Goal: Information Seeking & Learning: Learn about a topic

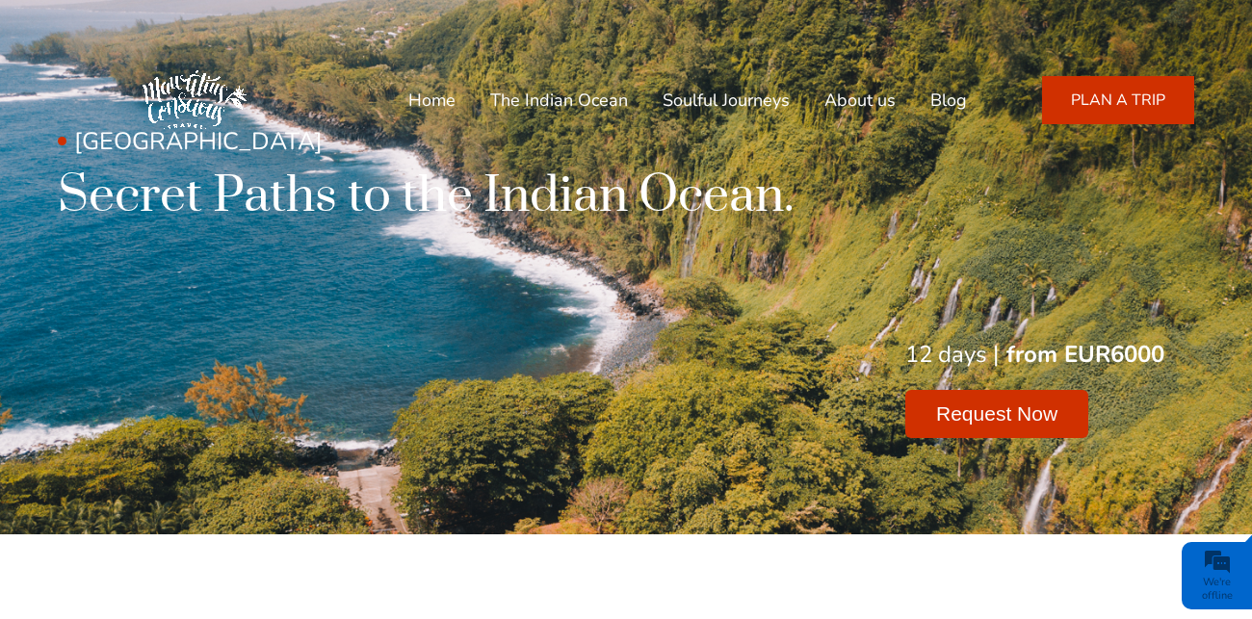
click at [447, 101] on link "Home" at bounding box center [431, 100] width 47 height 46
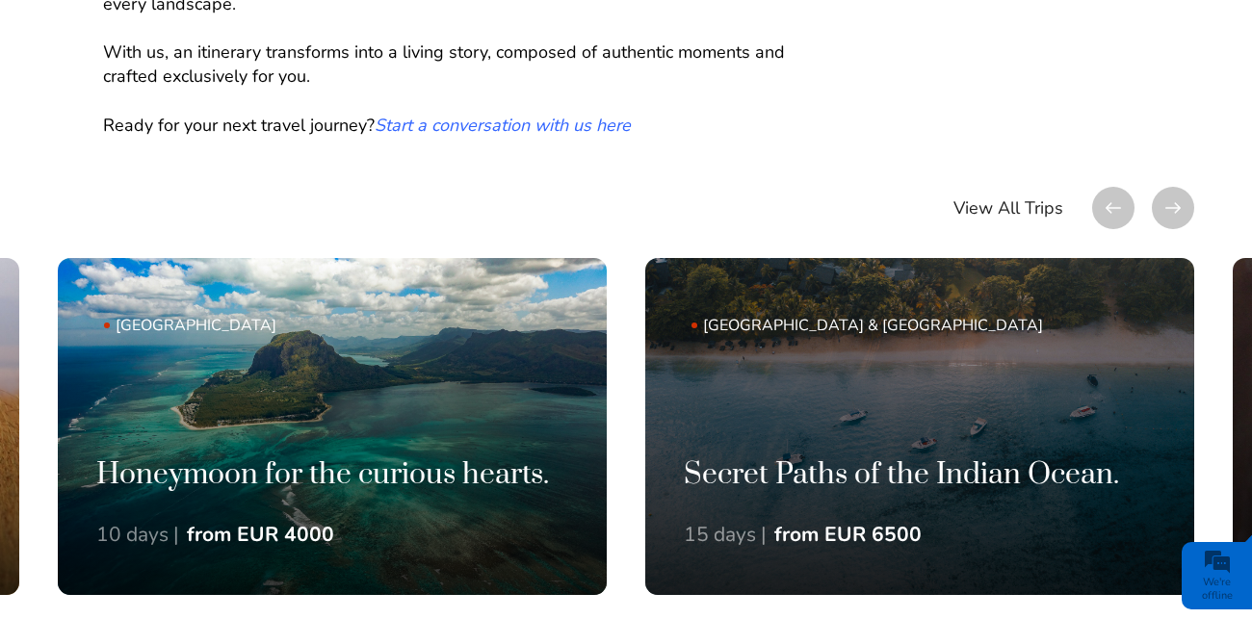
scroll to position [1111, 0]
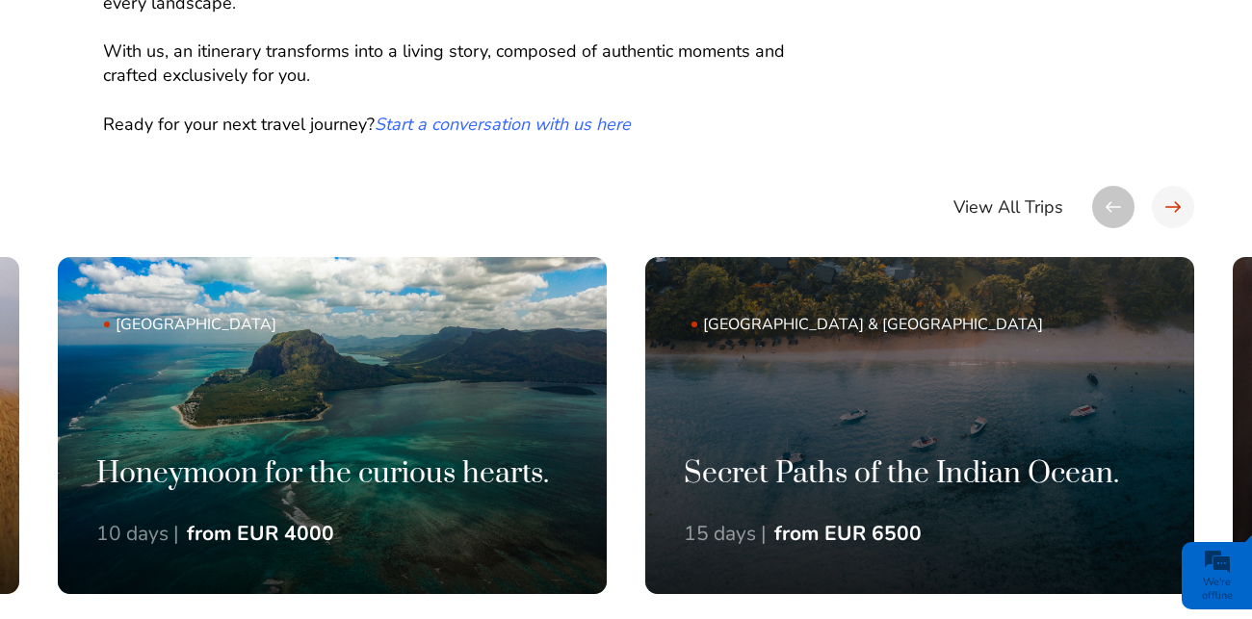
click at [1174, 186] on div at bounding box center [1173, 207] width 42 height 42
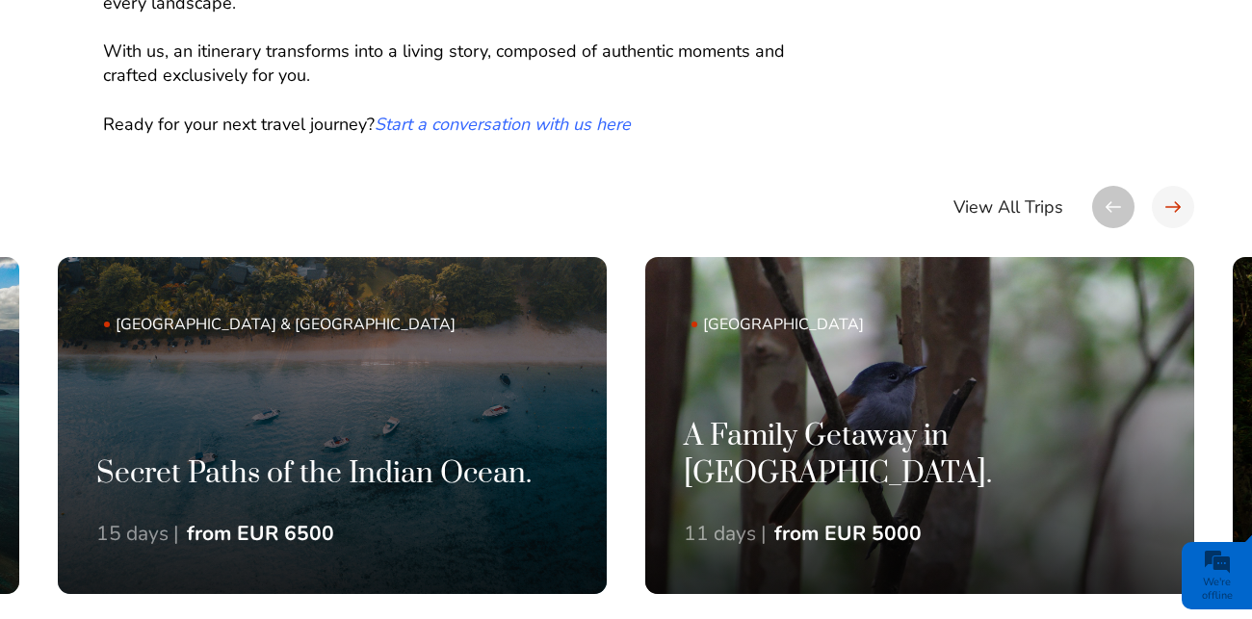
click at [1176, 186] on div at bounding box center [1173, 207] width 42 height 42
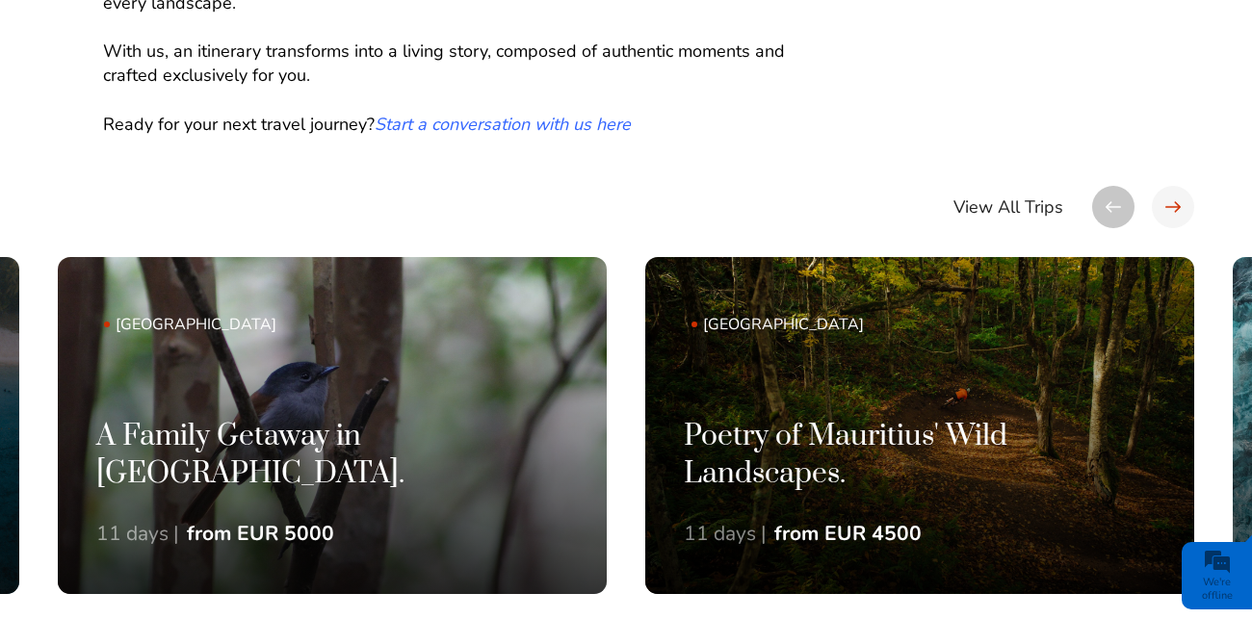
click at [1176, 186] on div at bounding box center [1173, 207] width 42 height 42
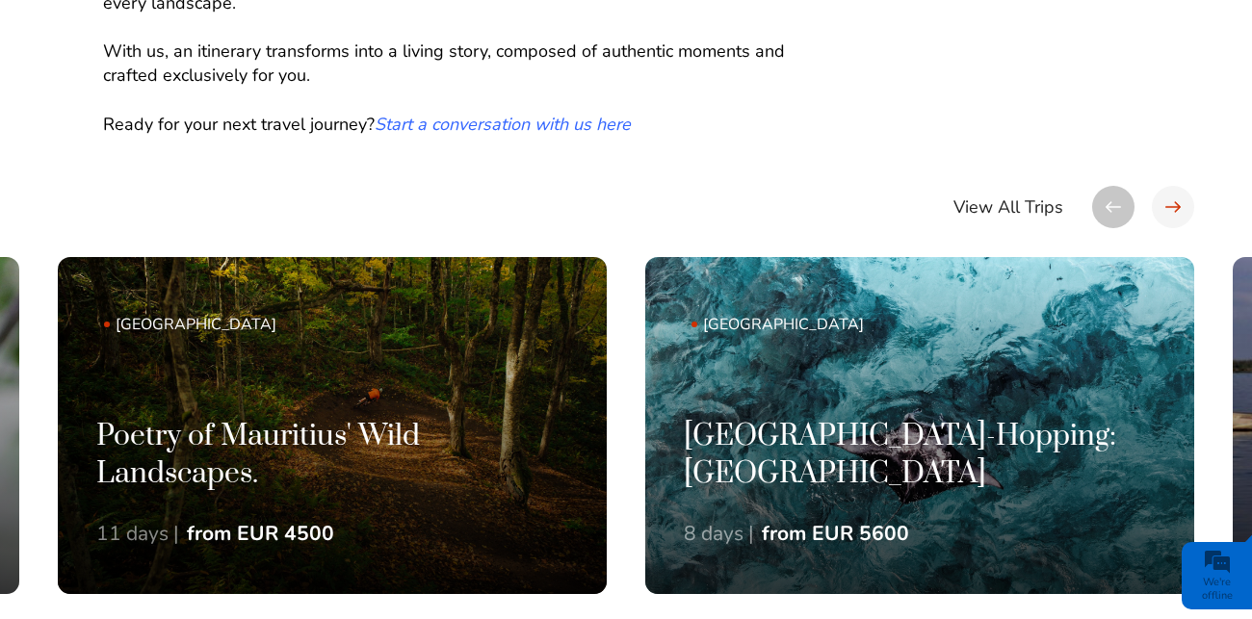
click at [1176, 186] on div at bounding box center [1173, 207] width 42 height 42
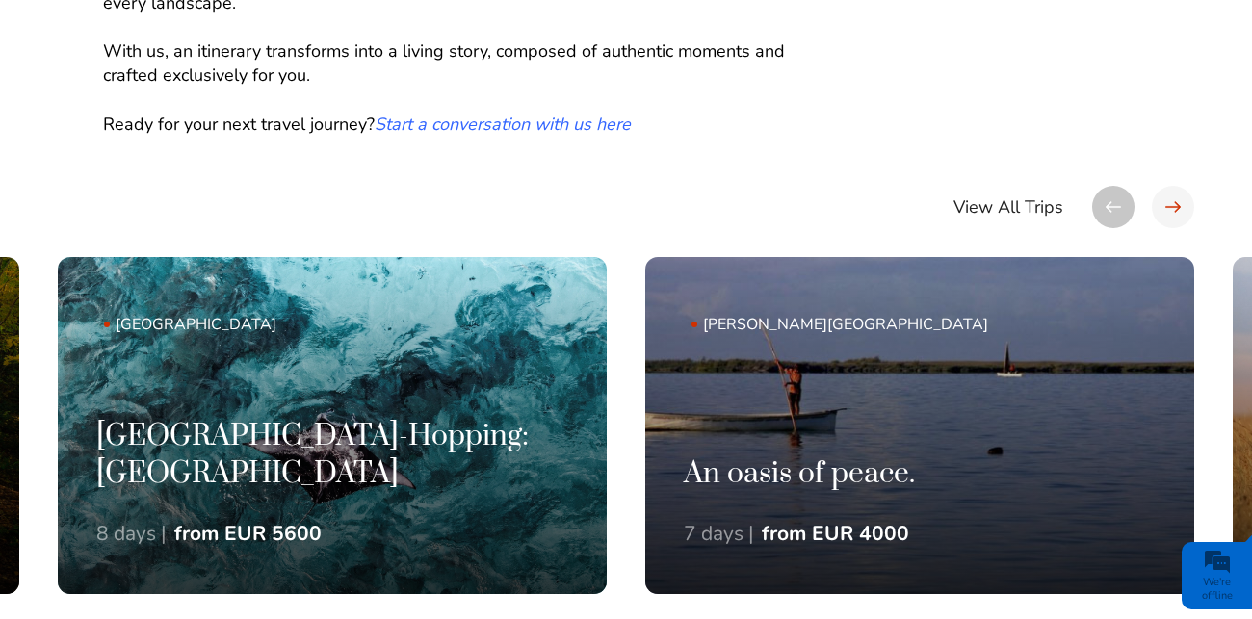
click at [1176, 186] on div at bounding box center [1173, 207] width 42 height 42
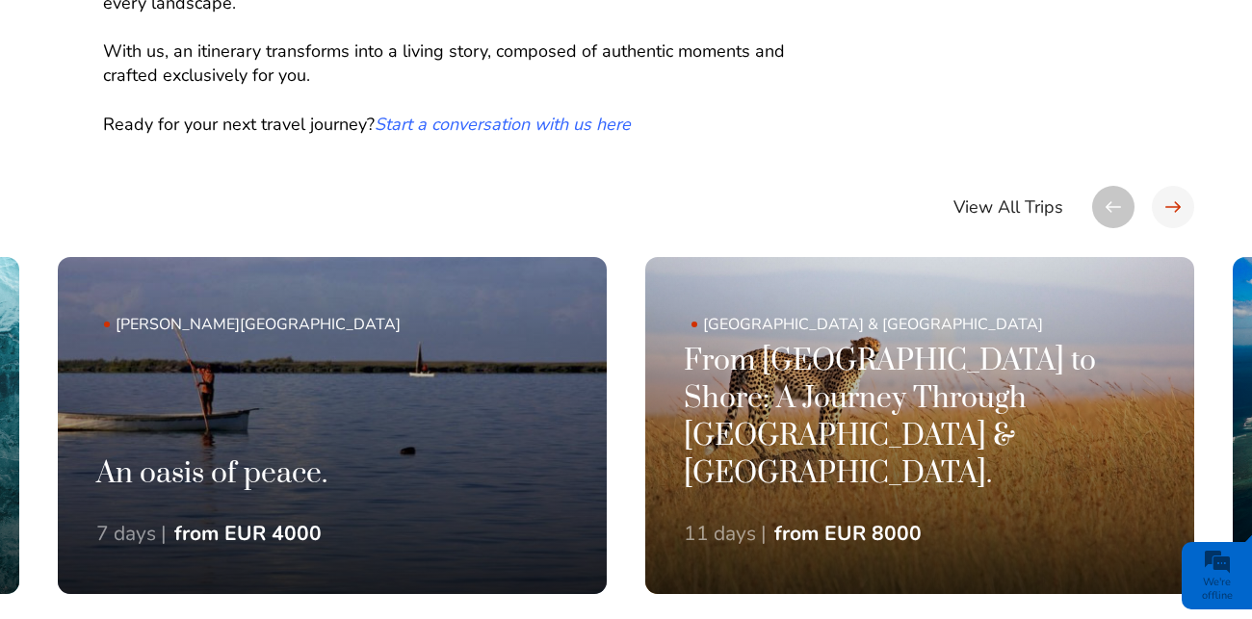
click at [1176, 186] on div at bounding box center [1173, 207] width 42 height 42
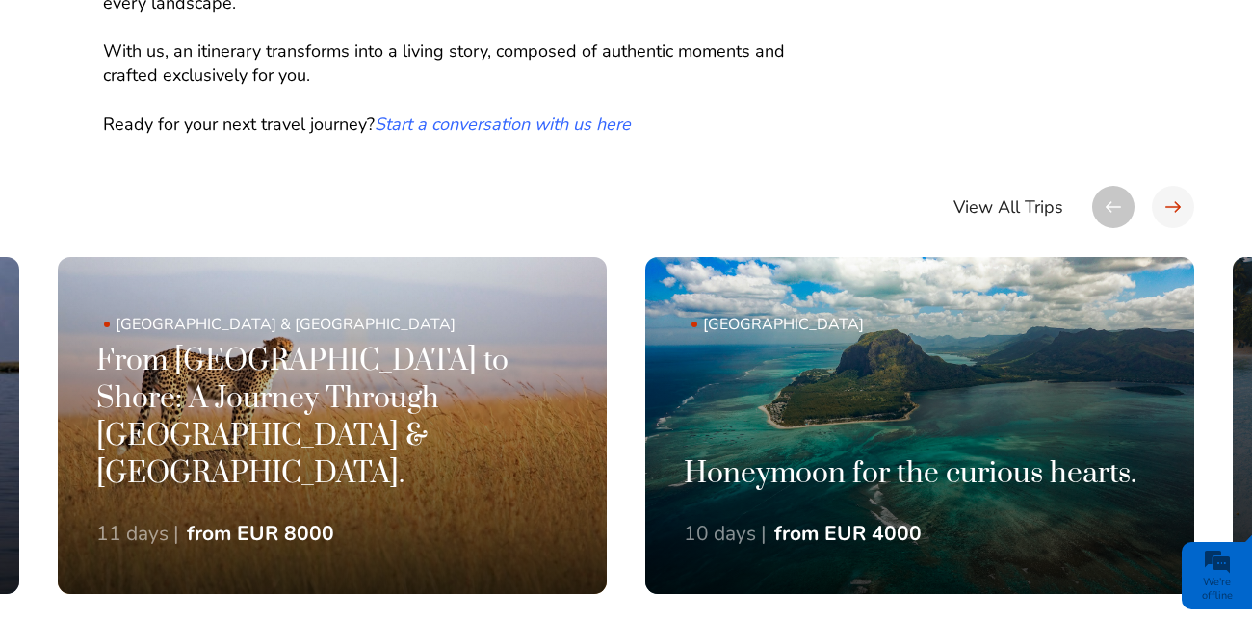
click at [1176, 186] on div at bounding box center [1173, 207] width 42 height 42
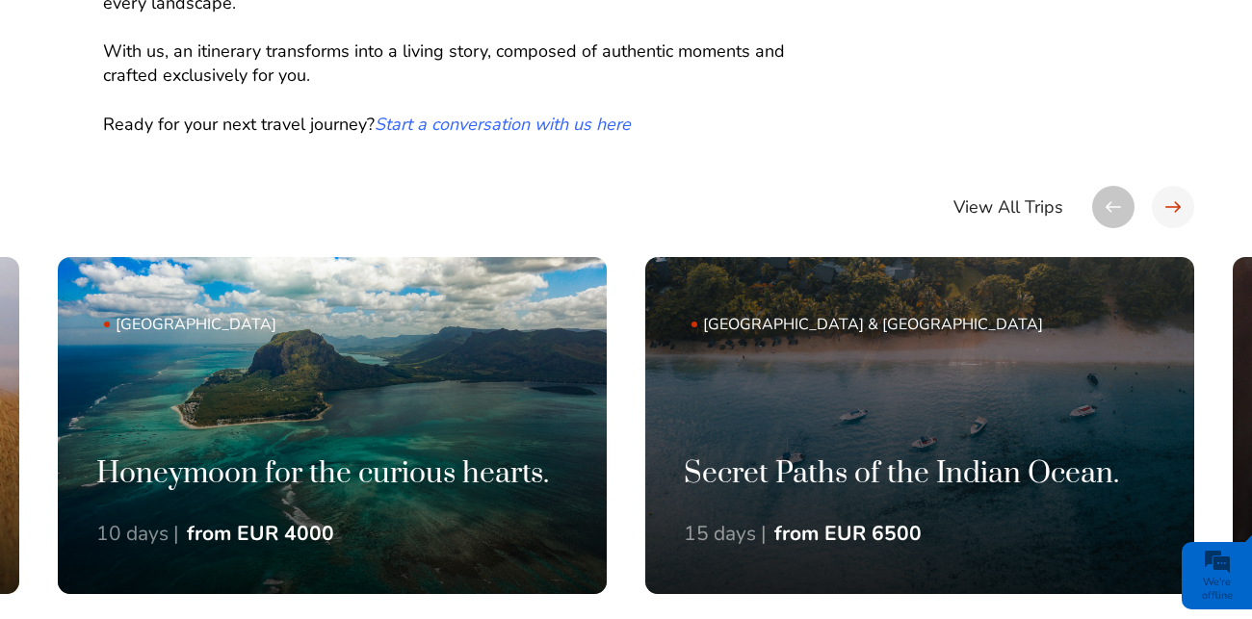
click at [1176, 186] on div at bounding box center [1173, 207] width 42 height 42
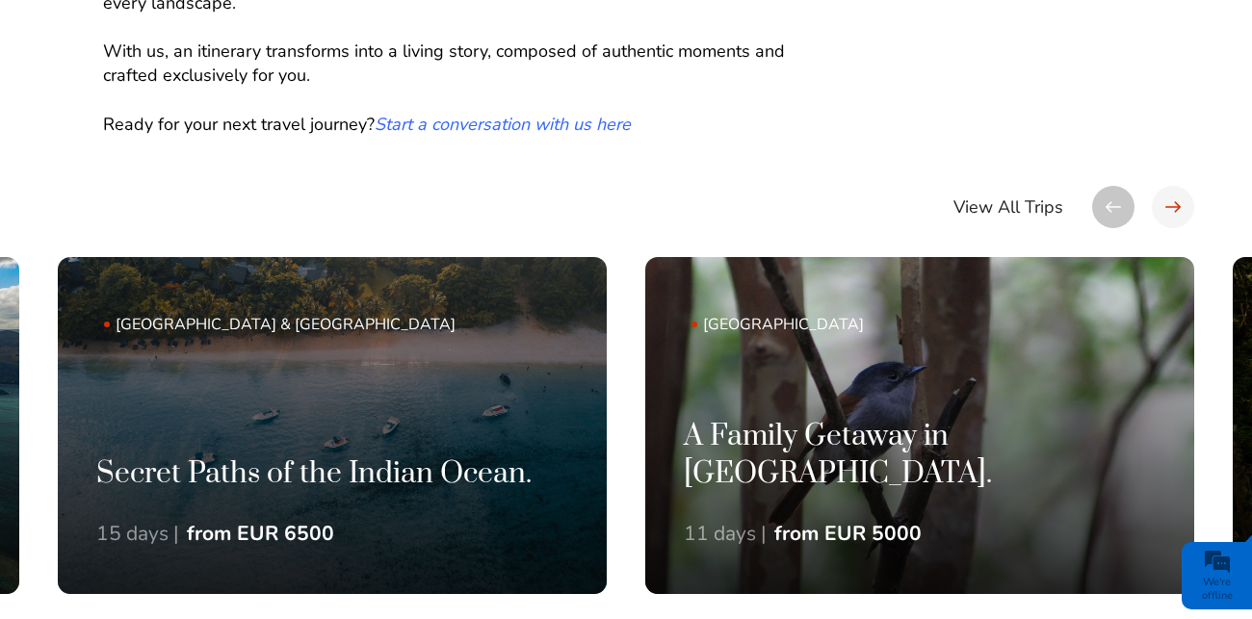
click at [1176, 186] on div at bounding box center [1173, 207] width 42 height 42
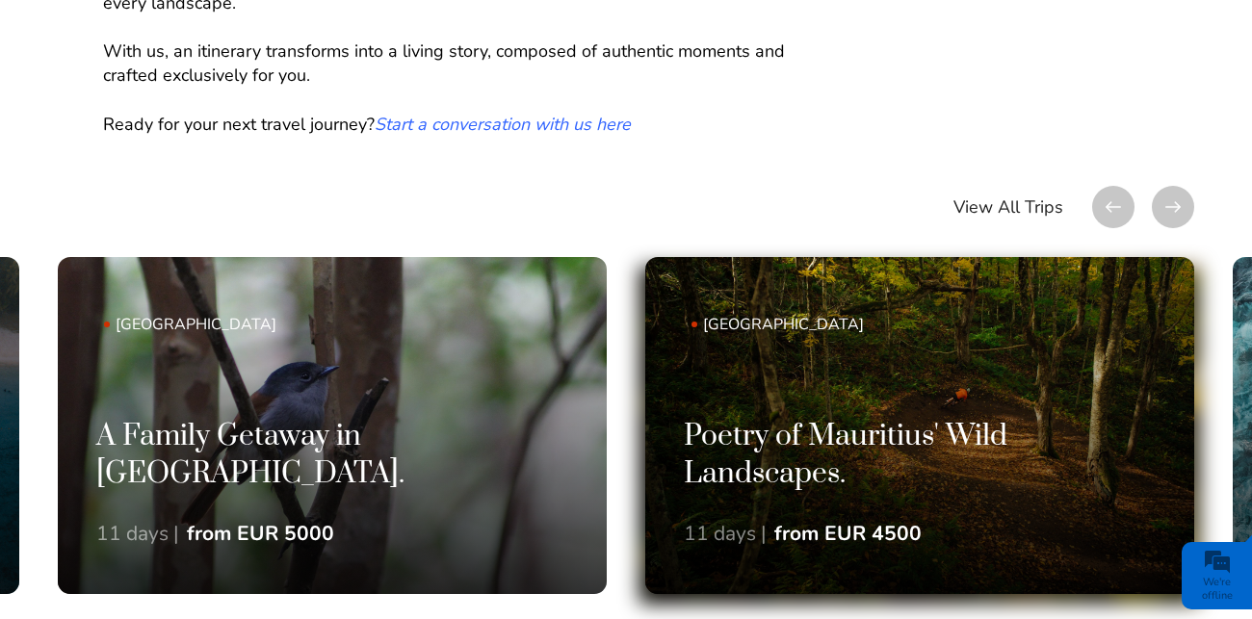
click at [871, 418] on h3 "Poetry of Mauritius' Wild Landscapes." at bounding box center [920, 455] width 472 height 75
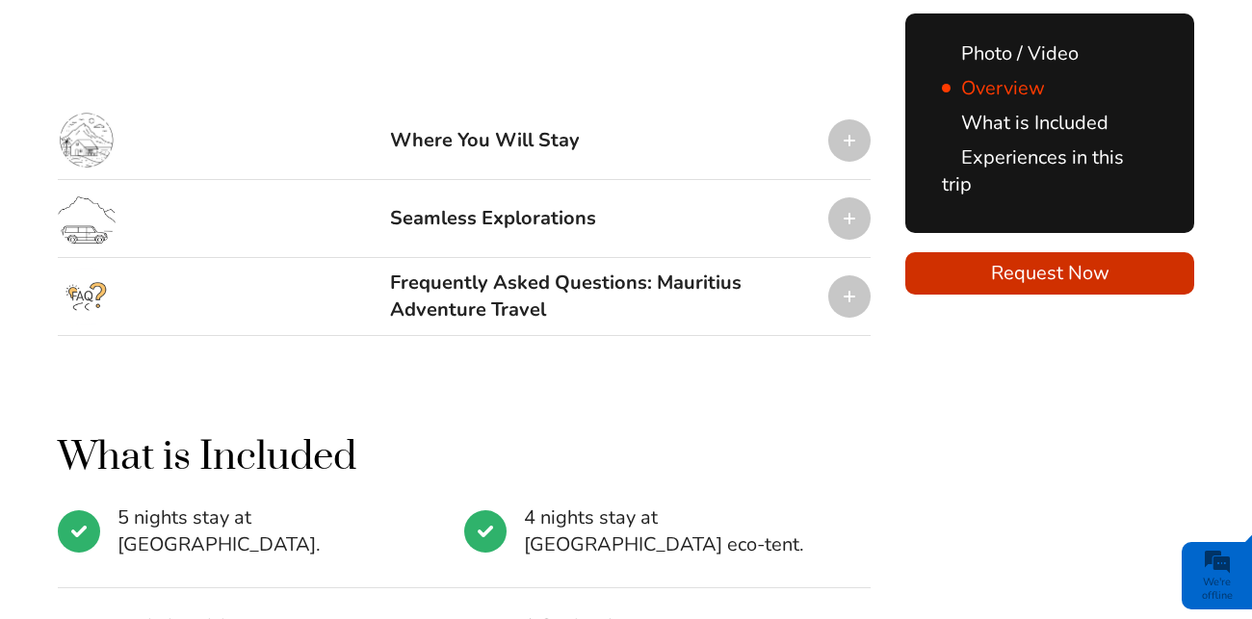
scroll to position [2335, 0]
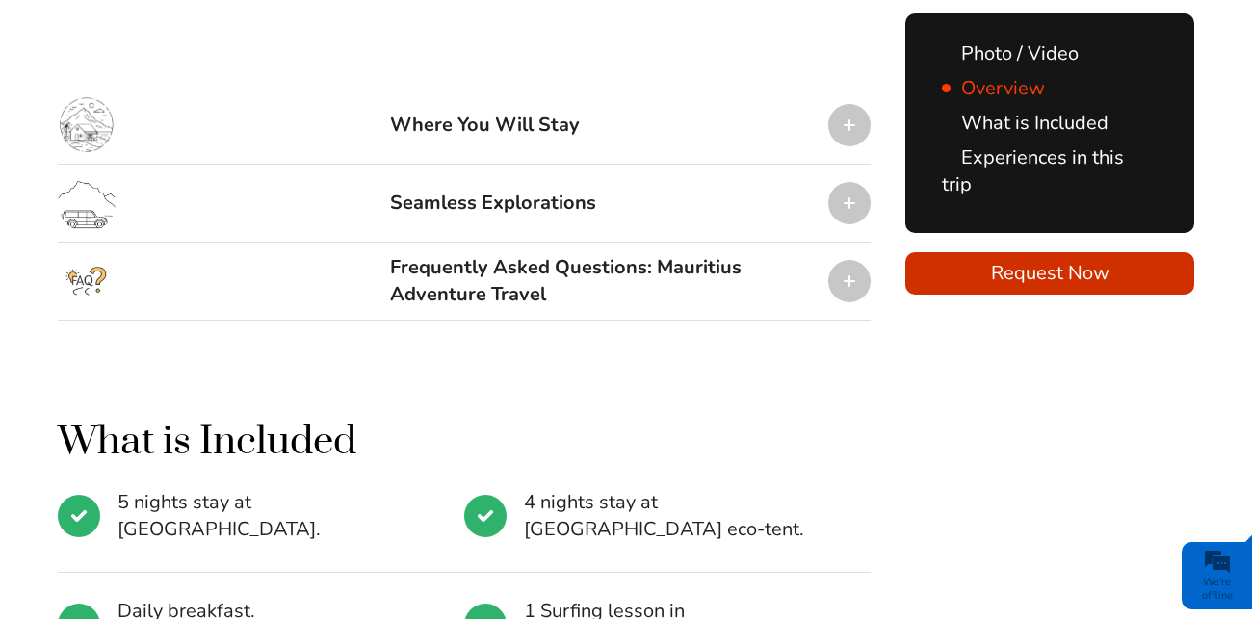
click at [1019, 64] on link "Photo / Video" at bounding box center [1010, 53] width 137 height 26
click at [1019, 52] on link "Photo / Video" at bounding box center [1010, 53] width 137 height 26
click at [1002, 93] on link "Overview" at bounding box center [993, 88] width 103 height 26
